Goal: Task Accomplishment & Management: Use online tool/utility

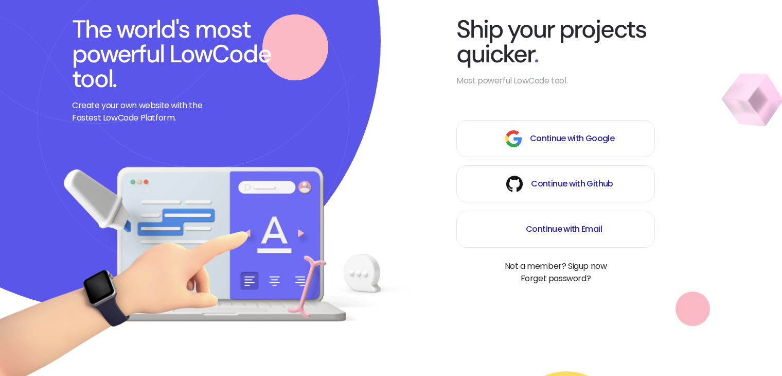
scroll to position [103, 0]
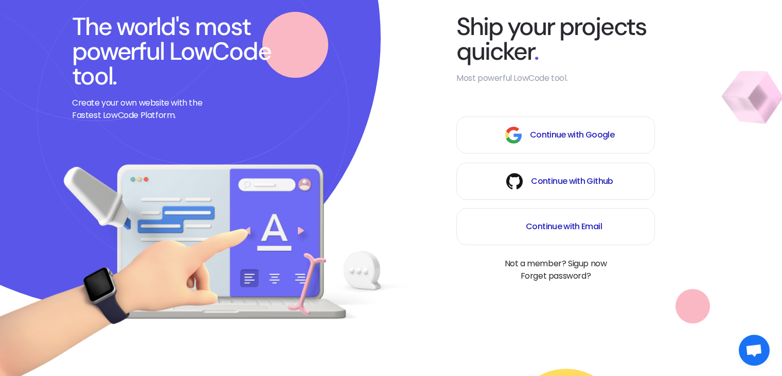
click at [585, 130] on span "Continue with Google" at bounding box center [572, 135] width 84 height 12
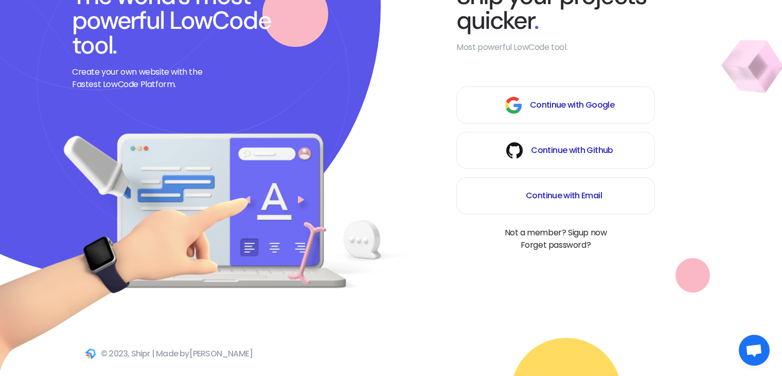
scroll to position [151, 0]
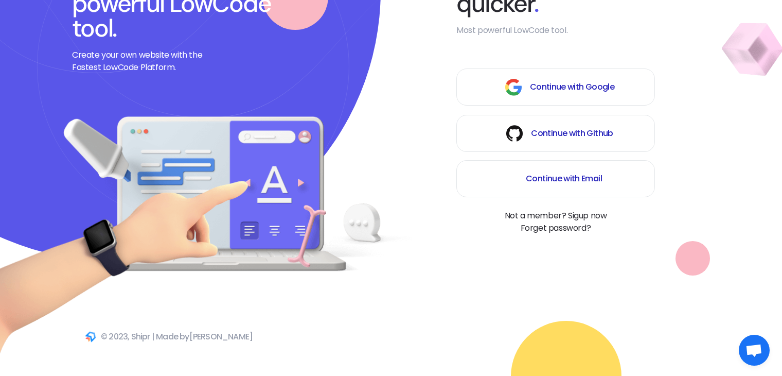
click at [551, 84] on span "Continue with Google" at bounding box center [572, 87] width 84 height 12
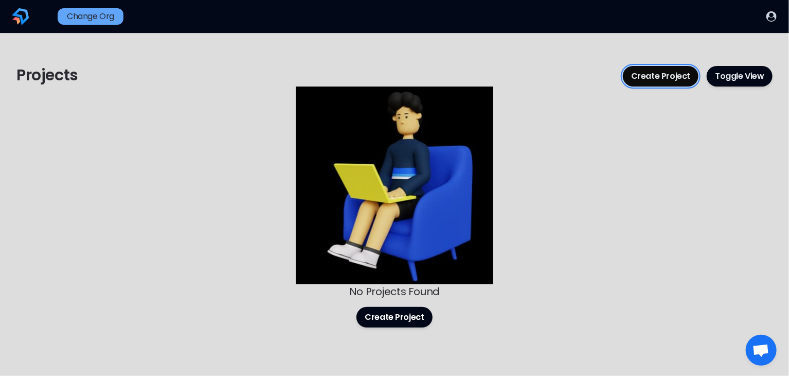
click at [683, 76] on button "Create Project" at bounding box center [661, 76] width 76 height 21
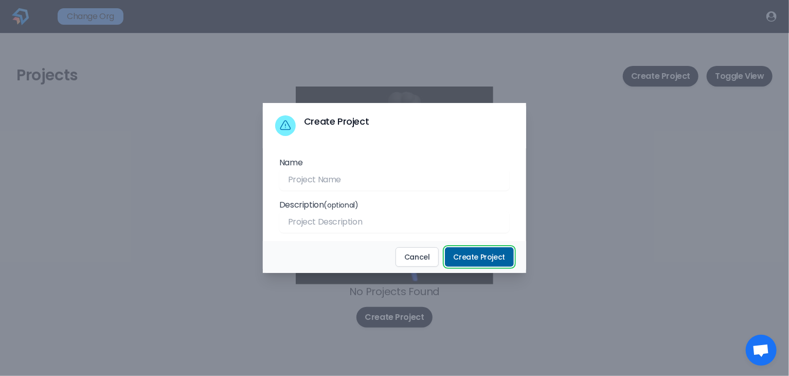
click at [486, 259] on button "Create Project" at bounding box center [479, 257] width 69 height 20
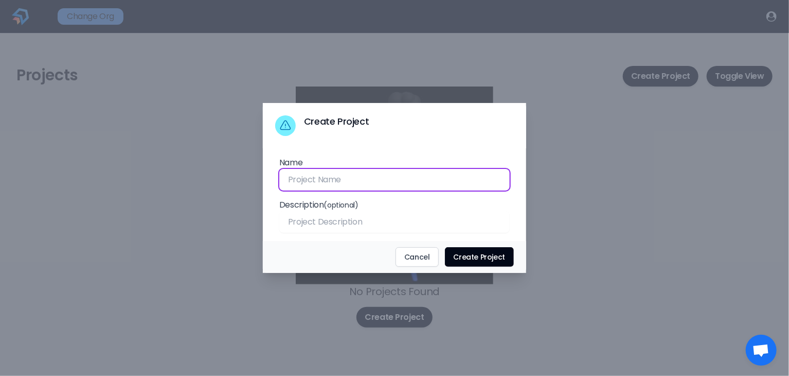
click at [314, 179] on input "Name" at bounding box center [394, 180] width 230 height 22
type input "teste"
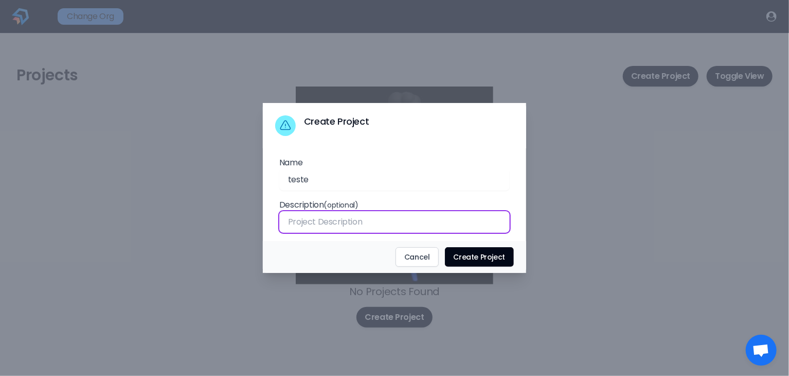
click at [327, 223] on input "Name" at bounding box center [394, 222] width 230 height 22
type input "teste"
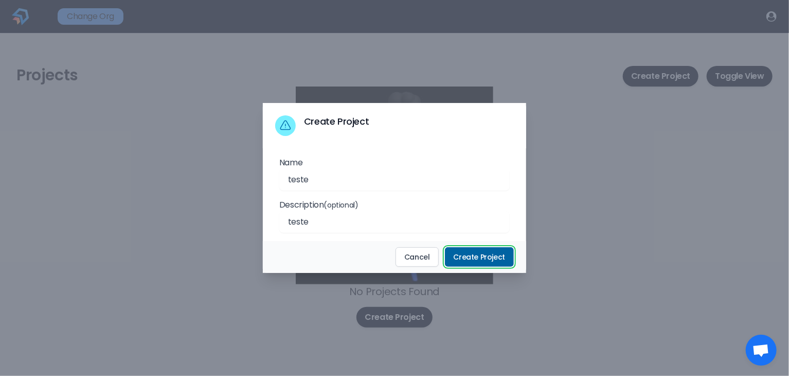
click at [482, 257] on button "Create Project" at bounding box center [479, 257] width 69 height 20
click at [490, 253] on button "Create Project" at bounding box center [479, 257] width 69 height 20
click at [467, 254] on button "Create Project" at bounding box center [479, 257] width 69 height 20
click at [468, 256] on button "Create Project" at bounding box center [479, 257] width 69 height 20
